Goal: Navigation & Orientation: Find specific page/section

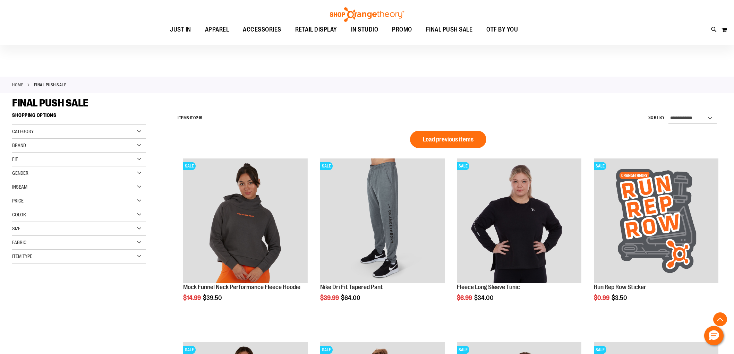
scroll to position [1117, 0]
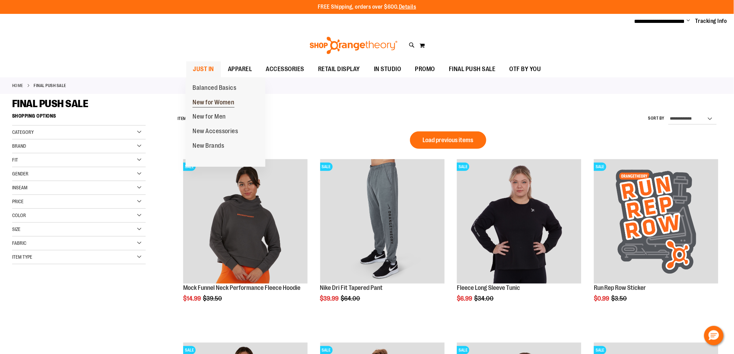
click at [209, 103] on span "New for Women" at bounding box center [213, 103] width 42 height 9
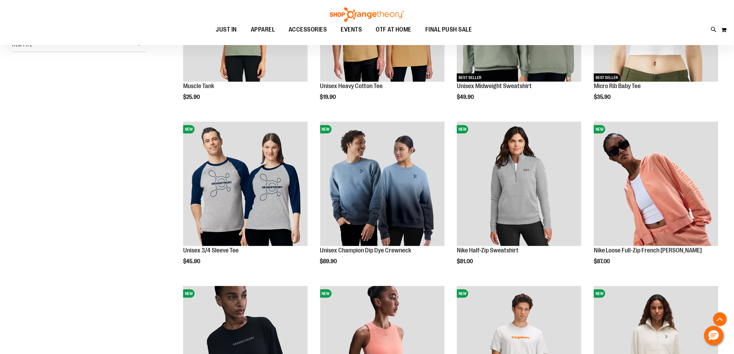
scroll to position [192, 0]
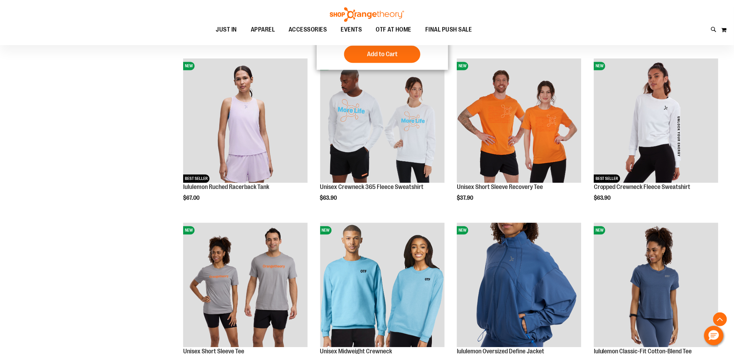
scroll to position [655, 0]
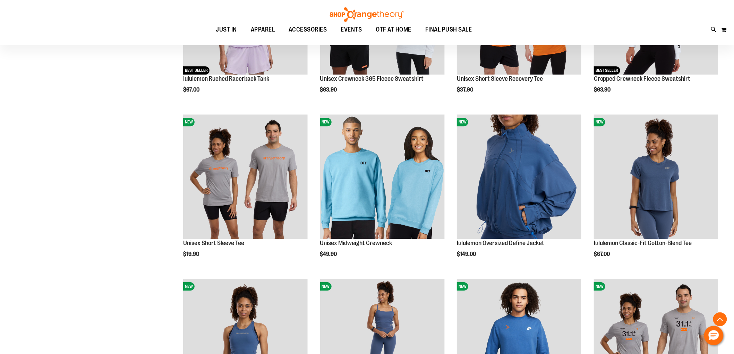
scroll to position [770, 0]
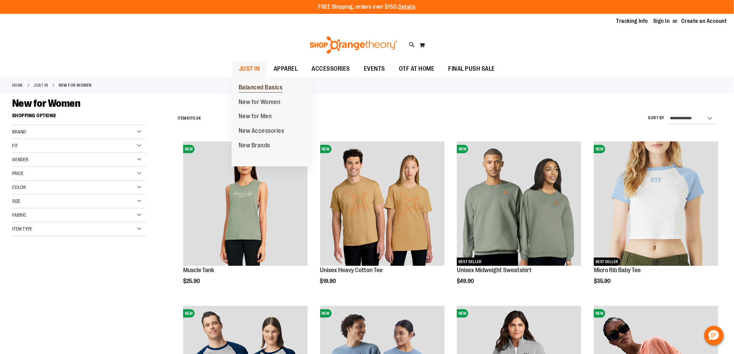
click at [262, 86] on span "Balanced Basics" at bounding box center [261, 88] width 44 height 9
